Goal: Task Accomplishment & Management: Manage account settings

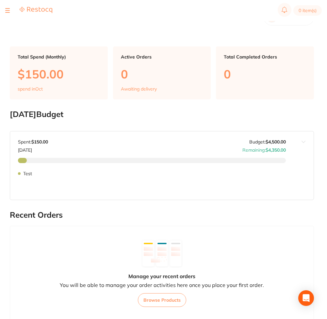
click at [9, 11] on button at bounding box center [7, 10] width 5 height 1
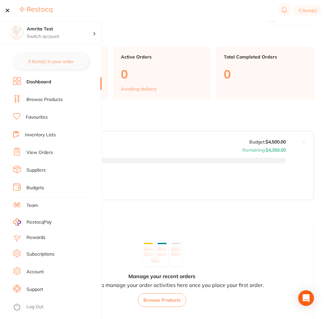
click at [36, 250] on li "Subscriptions" at bounding box center [57, 254] width 88 height 10
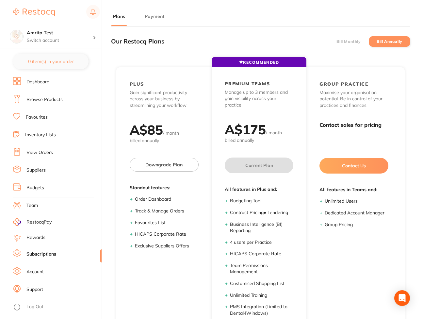
click at [157, 16] on button "Payment" at bounding box center [155, 16] width 24 height 6
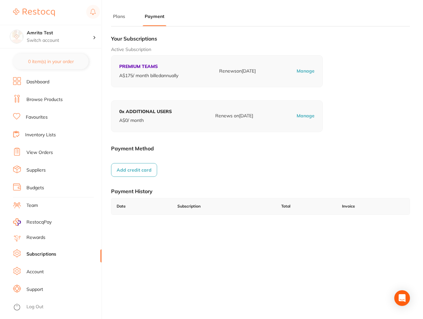
click at [127, 173] on button "Add credit card" at bounding box center [134, 170] width 46 height 14
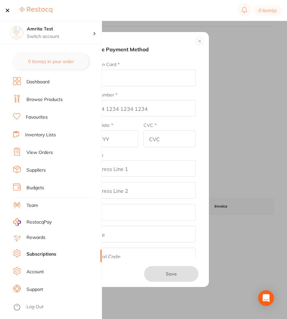
click at [7, 11] on button at bounding box center [7, 10] width 5 height 1
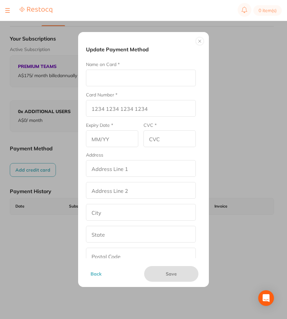
click at [170, 79] on input "Name on Card *" at bounding box center [141, 78] width 110 height 17
type input "Afna"
type input "[CREDIT_CARD_NUMBER]"
type input "02/29"
drag, startPoint x: 163, startPoint y: 109, endPoint x: 42, endPoint y: 99, distance: 121.5
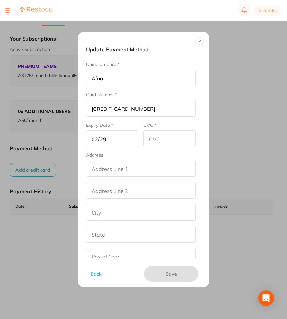
click at [42, 99] on div "Update Payment Method Name on Card * Afna Card Number * [CREDIT_CARD_NUMBER] Ex…" at bounding box center [143, 159] width 287 height 319
type input "[CREDIT_CARD_NUMBER]"
click at [164, 133] on input "CVC *" at bounding box center [169, 138] width 52 height 17
type input "234"
click at [136, 166] on input "addressLineOne" at bounding box center [141, 168] width 110 height 17
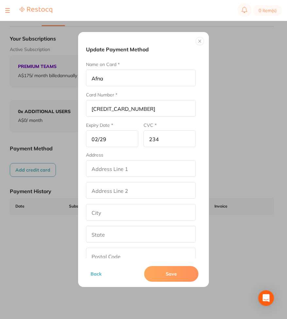
type input "[DEMOGRAPHIC_DATA][STREET_ADDRESS]"
type input "[GEOGRAPHIC_DATA]"
type input "[US_STATE]"
type input "22401"
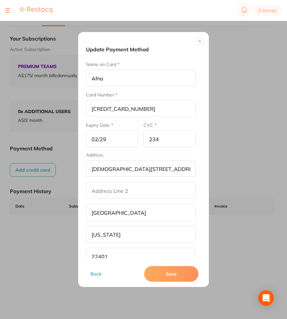
click at [184, 275] on button "Save" at bounding box center [171, 274] width 54 height 16
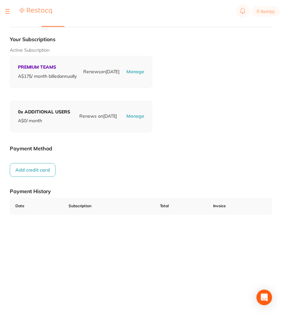
scroll to position [3, 0]
